Goal: Task Accomplishment & Management: Complete application form

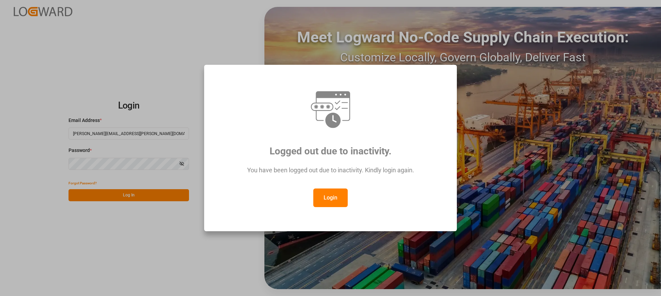
click at [323, 193] on button "Login" at bounding box center [330, 197] width 34 height 19
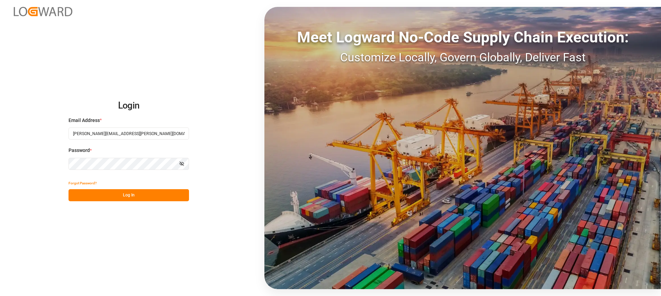
click at [104, 191] on button "Log In" at bounding box center [128, 195] width 120 height 12
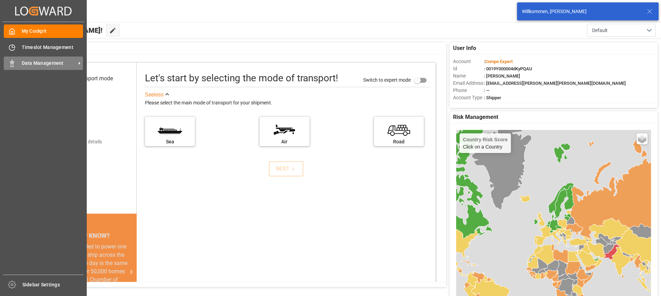
click at [42, 63] on span "Data Management" at bounding box center [49, 63] width 54 height 7
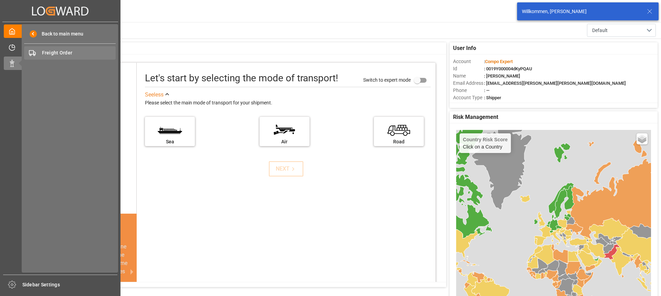
click at [64, 56] on span "Freight Order" at bounding box center [79, 52] width 74 height 7
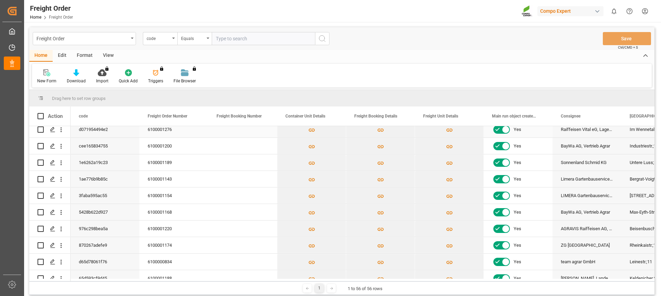
scroll to position [138, 0]
click at [52, 214] on line "Press SPACE to select this row." at bounding box center [53, 214] width 4 height 0
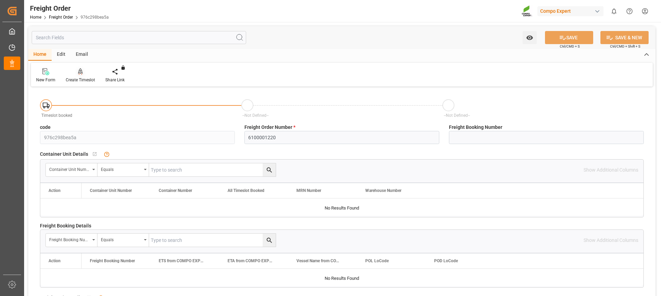
click at [81, 76] on div "Create Timeslot" at bounding box center [81, 75] width 40 height 15
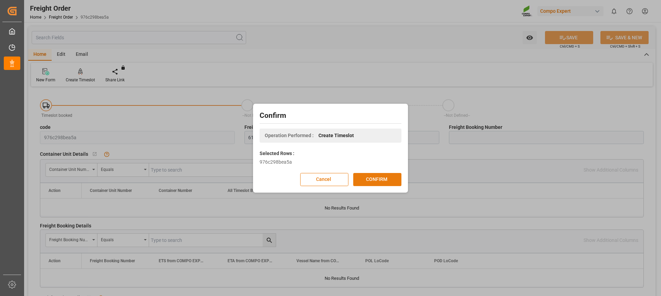
click at [392, 175] on button "CONFIRM" at bounding box center [377, 179] width 48 height 13
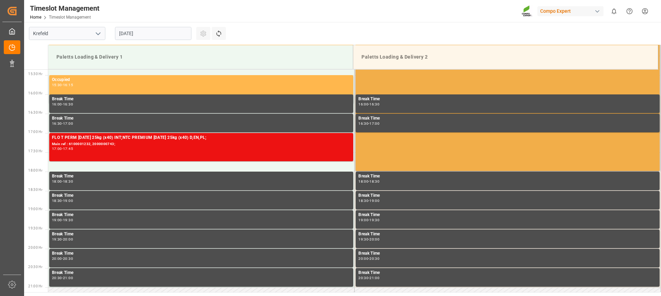
scroll to position [385, 0]
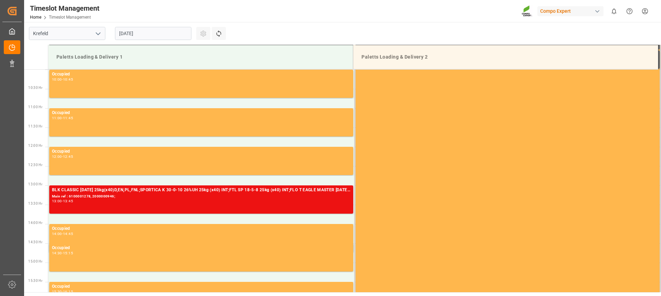
click at [132, 32] on input "[DATE]" at bounding box center [153, 33] width 76 height 13
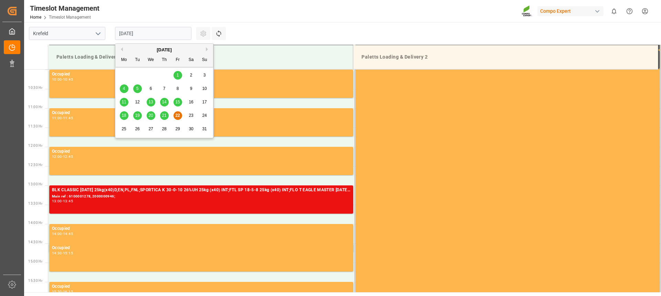
click at [124, 130] on span "25" at bounding box center [123, 128] width 4 height 5
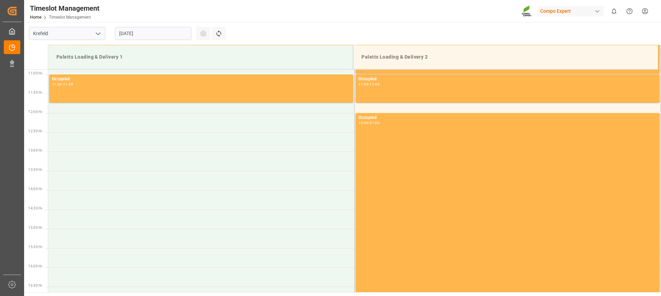
scroll to position [419, 0]
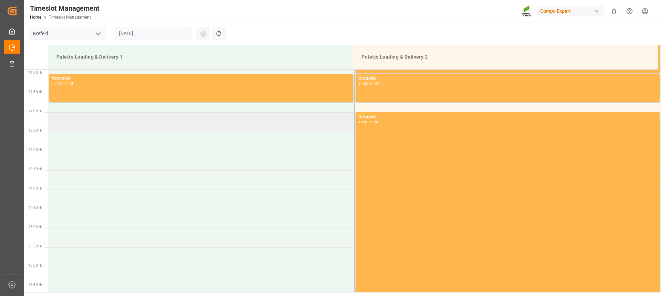
click at [149, 124] on td at bounding box center [201, 121] width 306 height 19
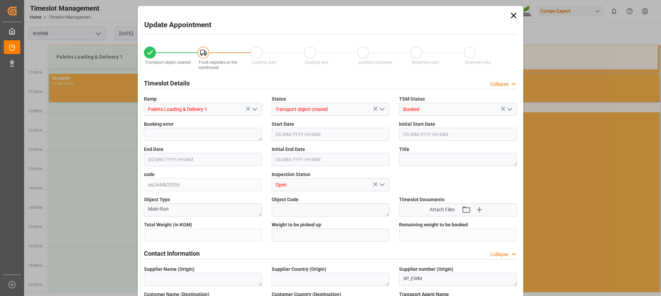
type input "24595.2"
type input "0"
type input "[DATE] 12:00"
type input "[DATE] 12:30"
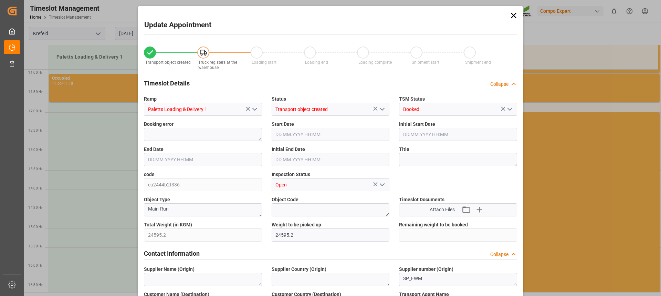
type input "[DATE] 11:23"
type input "[DATE] 10:20"
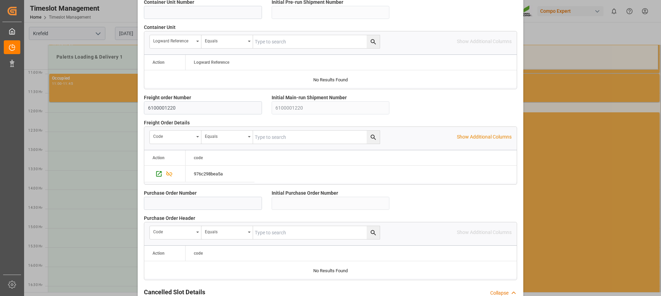
scroll to position [613, 0]
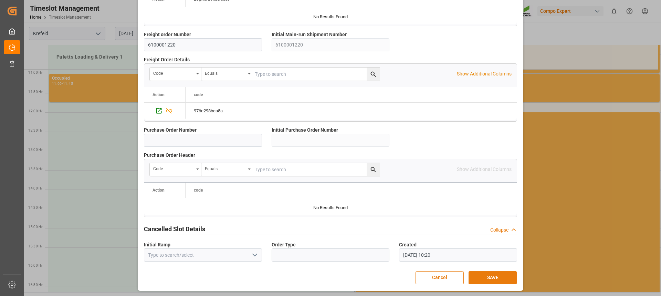
click at [491, 279] on button "SAVE" at bounding box center [492, 277] width 48 height 13
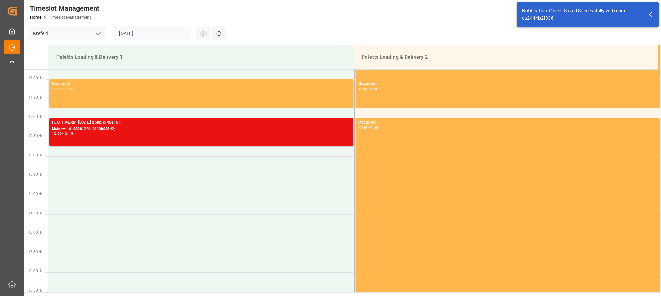
scroll to position [419, 0]
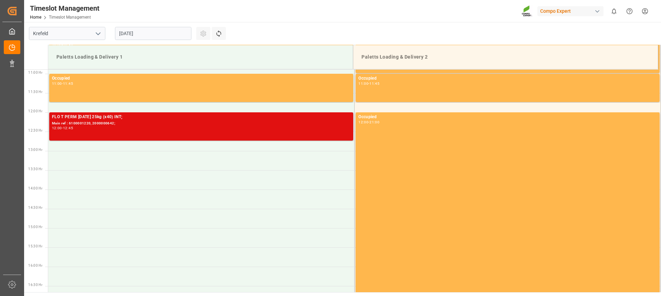
click at [248, 130] on div "FLO T PERM [DATE] 25kg (x40) INT; Main ref : 6100001220, 2000000642; 12:00 - 12…" at bounding box center [201, 126] width 298 height 25
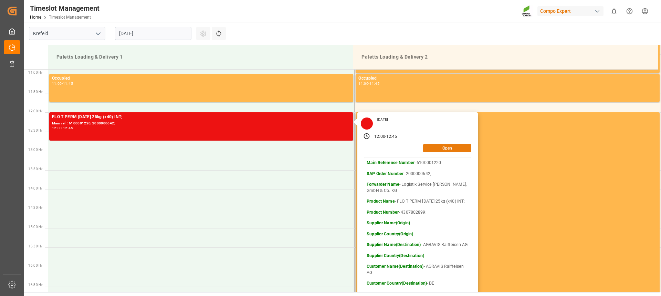
click at [431, 148] on button "Open" at bounding box center [447, 148] width 48 height 8
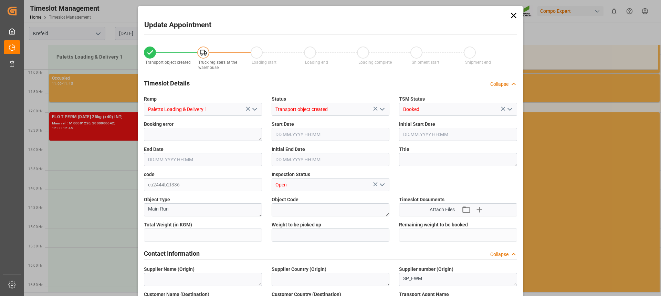
type input "24595.2"
type input "0"
type input "[DATE] 12:00"
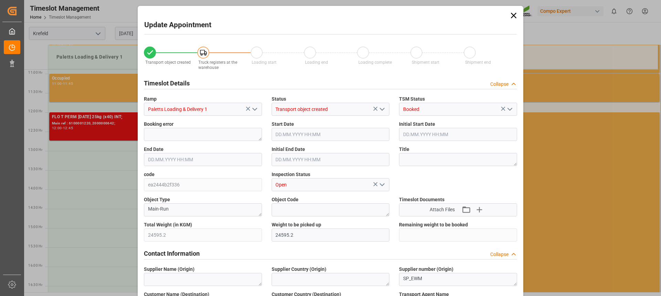
type input "[DATE] 12:45"
type input "[DATE] 12:30"
type input "[DATE] 11:23"
type input "[DATE] 10:20"
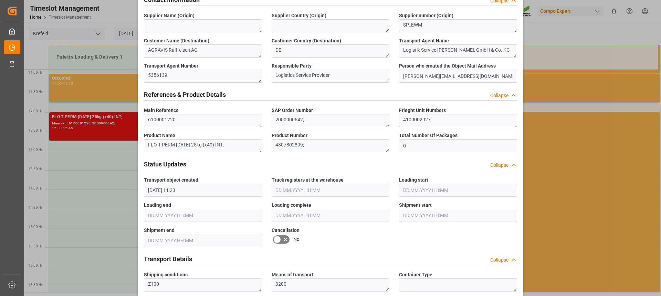
scroll to position [378, 0]
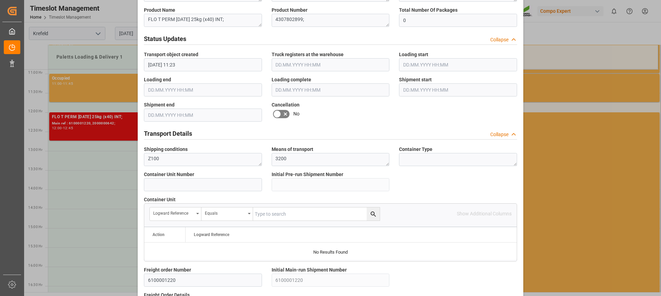
click at [278, 111] on icon at bounding box center [277, 114] width 8 height 8
click at [0, 0] on input "checkbox" at bounding box center [0, 0] width 0 height 0
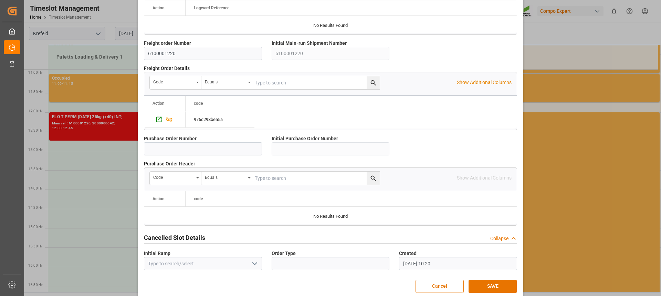
scroll to position [613, 0]
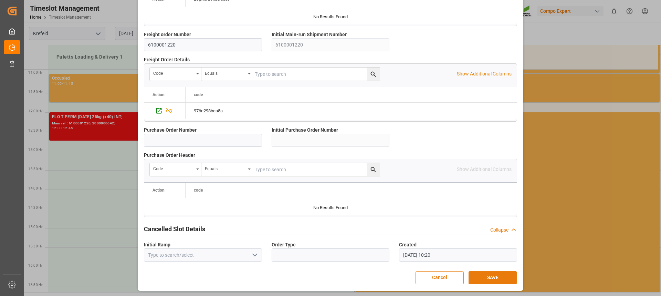
click at [491, 280] on button "SAVE" at bounding box center [492, 277] width 48 height 13
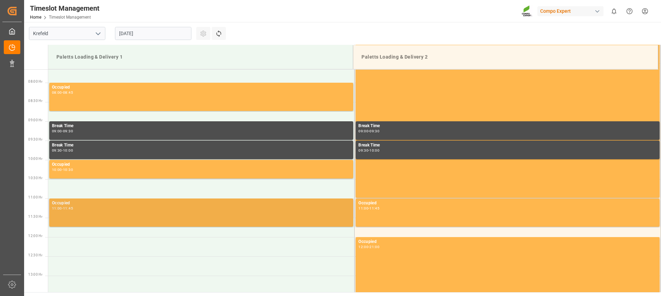
scroll to position [351, 0]
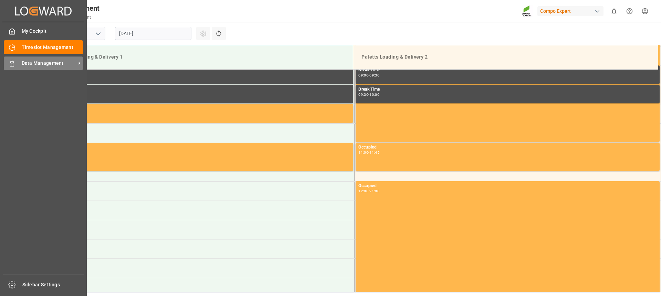
click at [16, 65] on div "Data Management Data Management" at bounding box center [43, 62] width 79 height 13
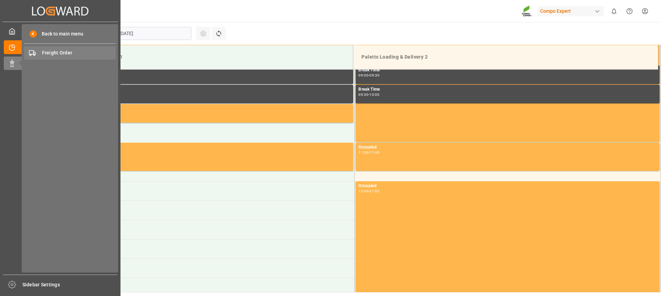
click at [55, 52] on span "Freight Order" at bounding box center [79, 52] width 74 height 7
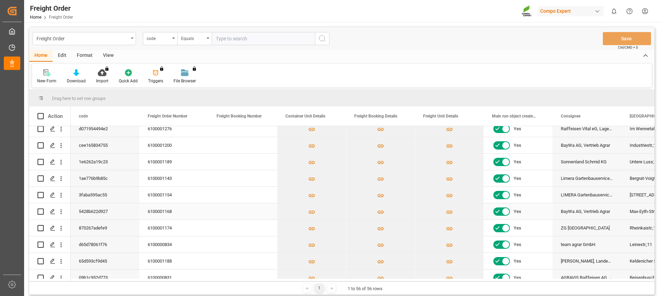
scroll to position [172, 0]
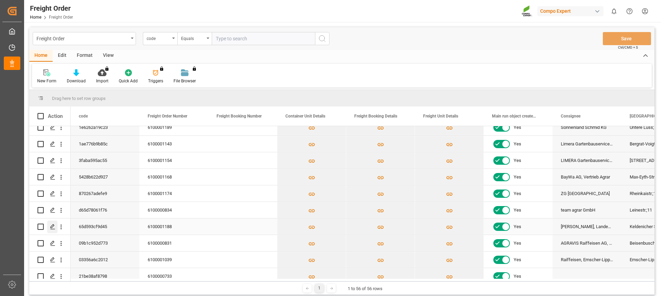
click at [52, 231] on div "Press SPACE to select this row." at bounding box center [52, 226] width 10 height 13
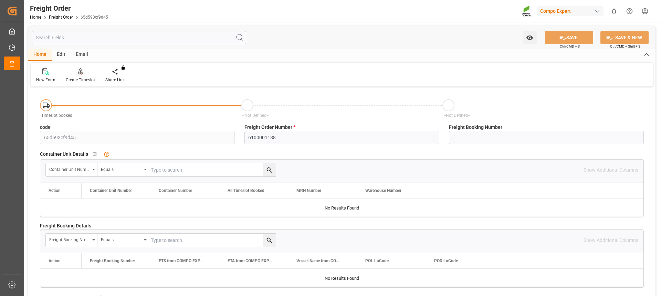
click at [77, 80] on div "Create Timeslot" at bounding box center [80, 80] width 29 height 6
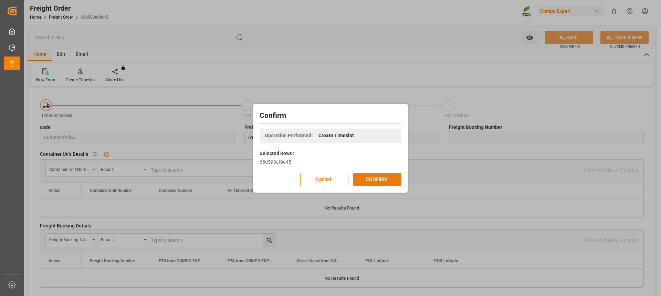
click at [376, 177] on button "CONFIRM" at bounding box center [377, 179] width 48 height 13
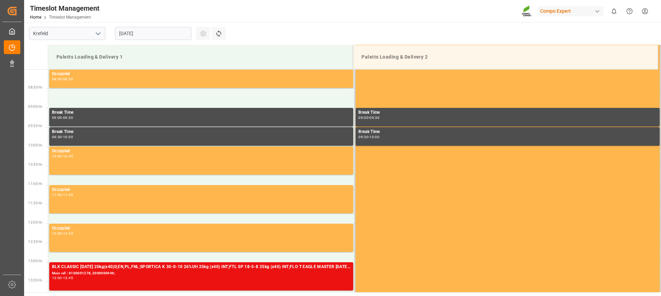
scroll to position [458, 0]
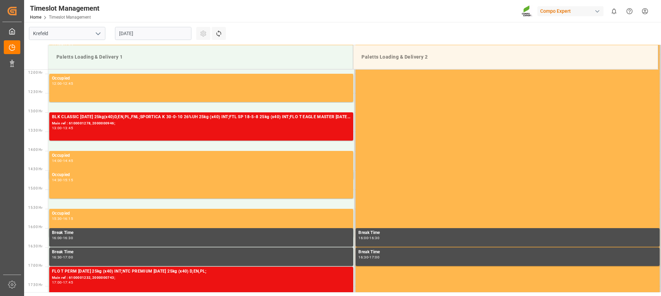
click at [162, 32] on input "[DATE]" at bounding box center [153, 33] width 76 height 13
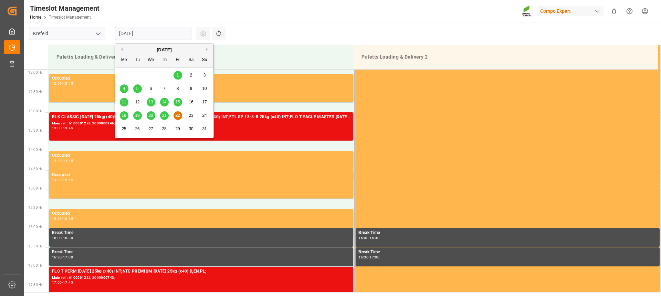
click at [125, 129] on span "25" at bounding box center [123, 128] width 4 height 5
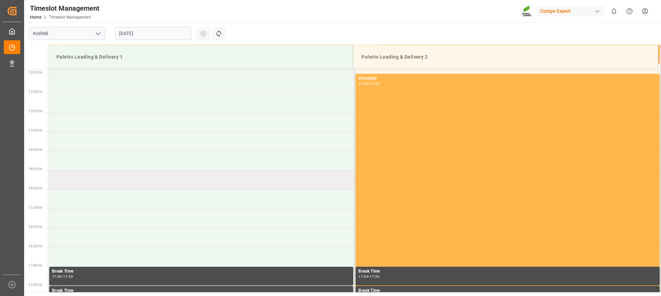
scroll to position [424, 0]
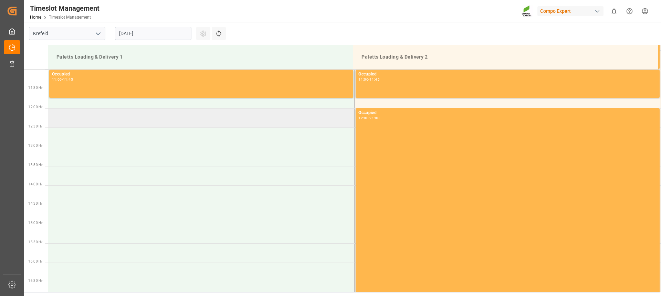
click at [106, 118] on td at bounding box center [201, 117] width 306 height 19
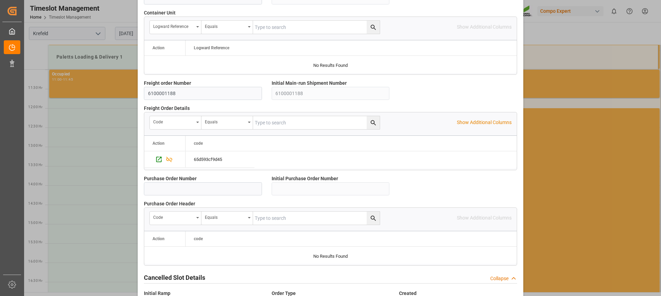
scroll to position [613, 0]
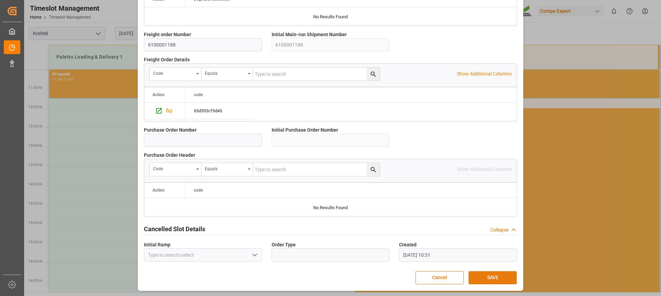
click at [485, 277] on button "SAVE" at bounding box center [492, 277] width 48 height 13
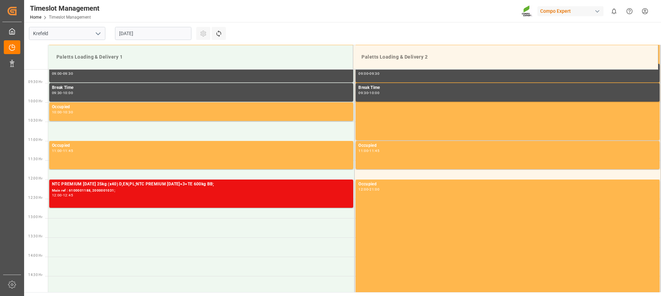
scroll to position [351, 0]
